Goal: Use online tool/utility: Utilize a website feature to perform a specific function

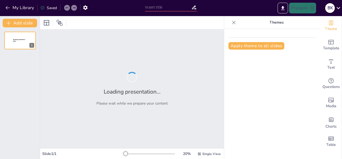
type input "Особливості показників реоенцефалографії у військовослужбовців з акубаротравмою"
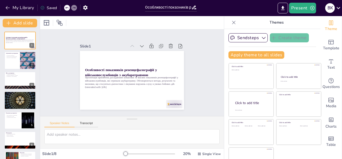
scroll to position [13, 0]
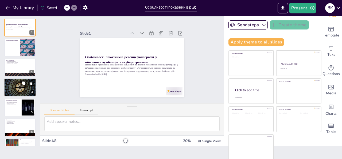
click at [25, 86] on div at bounding box center [20, 87] width 32 height 18
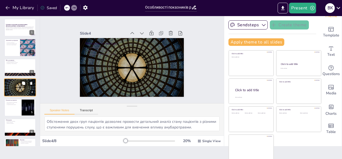
scroll to position [7, 0]
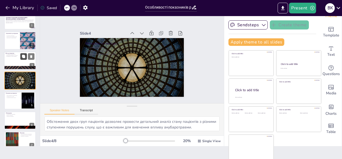
click at [23, 59] on button at bounding box center [23, 56] width 6 height 6
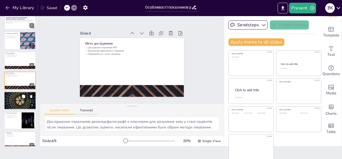
click at [14, 98] on div at bounding box center [20, 100] width 32 height 18
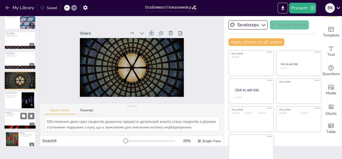
click at [18, 121] on div at bounding box center [20, 120] width 32 height 18
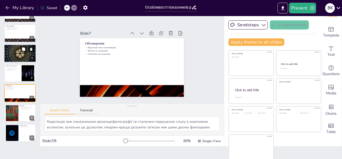
scroll to position [0, 0]
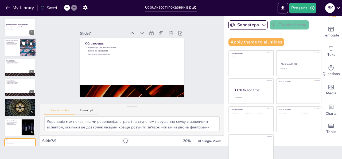
click at [23, 40] on button at bounding box center [23, 43] width 6 height 6
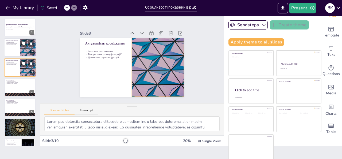
click at [25, 72] on div at bounding box center [28, 67] width 32 height 18
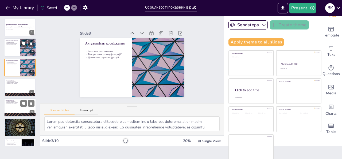
click at [20, 109] on div at bounding box center [20, 107] width 32 height 18
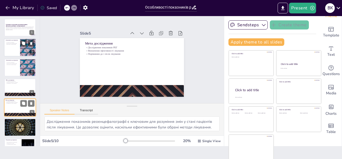
scroll to position [27, 0]
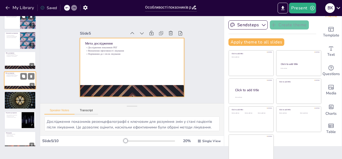
click at [25, 82] on div at bounding box center [20, 80] width 32 height 18
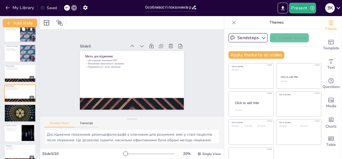
click at [69, 7] on div at bounding box center [67, 8] width 6 height 6
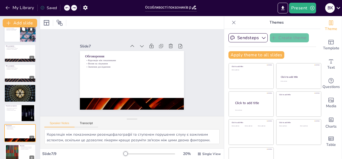
click at [69, 7] on div at bounding box center [67, 8] width 6 height 6
type textarea "Обстеження двох груп пацієнтів дозволяє провести детальний аналіз стану пацієнт…"
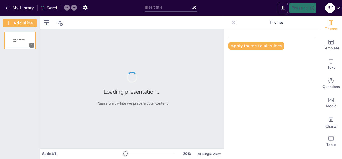
type input "ОСОБЛИВОСТІ ПОКАЗНИКІВ РЕОЕНЦЕФАЛОГРАФІЇ у військослужбовців з акубароравмою"
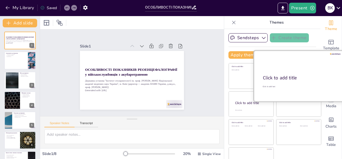
click at [294, 74] on div at bounding box center [299, 76] width 90 height 51
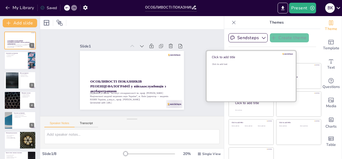
click at [238, 74] on div "Click to add text" at bounding box center [250, 79] width 77 height 33
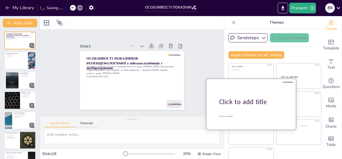
click at [239, 106] on div at bounding box center [252, 103] width 90 height 51
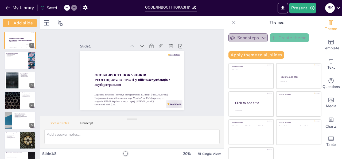
click at [261, 38] on icon "button" at bounding box center [263, 37] width 5 height 5
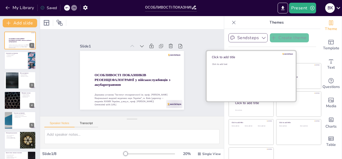
scroll to position [13, 0]
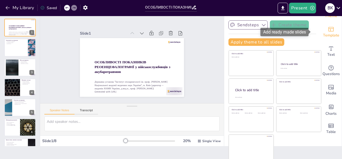
click at [328, 28] on icon "Add ready made slides" at bounding box center [331, 29] width 6 height 6
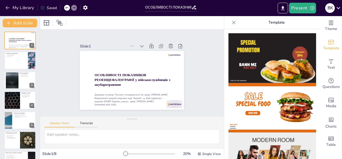
click at [296, 60] on img at bounding box center [273, 57] width 88 height 49
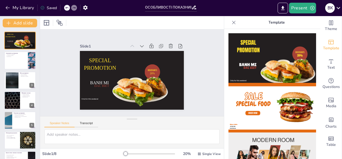
click at [231, 23] on icon at bounding box center [233, 22] width 5 height 5
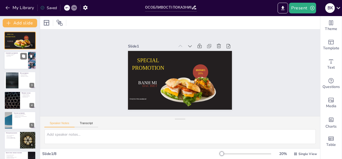
click at [13, 60] on div at bounding box center [20, 60] width 32 height 18
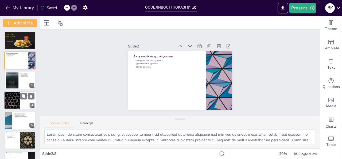
click at [16, 98] on div at bounding box center [12, 100] width 32 height 18
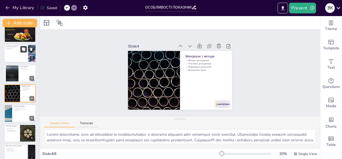
click at [22, 52] on button at bounding box center [23, 49] width 6 height 6
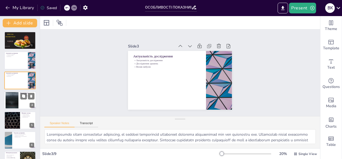
click at [23, 104] on div at bounding box center [20, 100] width 32 height 18
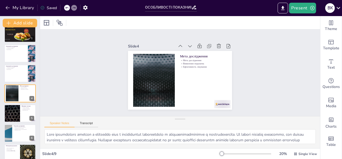
scroll to position [54, 0]
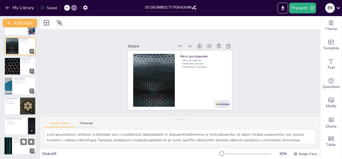
click at [20, 150] on div at bounding box center [20, 145] width 32 height 18
type textarea "Lorem ipsumdolorsi ametconsecte a elitseddo e temporincididu u laboreetd magnaa…"
